Goal: Find specific page/section: Find specific page/section

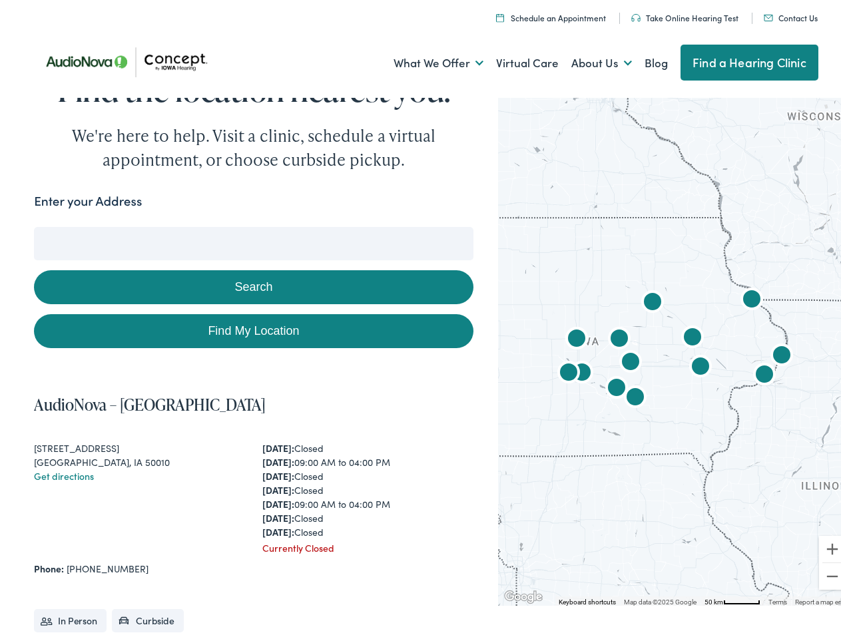
click at [426, 59] on link "What We Offer" at bounding box center [438, 59] width 90 height 49
click at [587, 59] on link "About Us" at bounding box center [601, 59] width 61 height 49
click at [537, 224] on button "Search" at bounding box center [542, 224] width 17 height 17
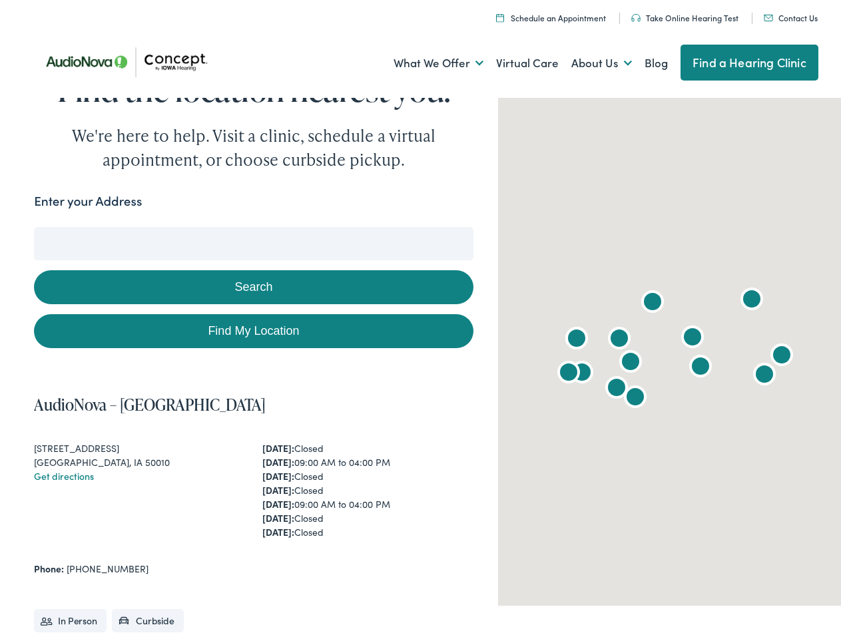
click at [250, 283] on button "Search" at bounding box center [253, 283] width 439 height 34
click at [666, 345] on div at bounding box center [675, 346] width 354 height 512
